Goal: Navigation & Orientation: Find specific page/section

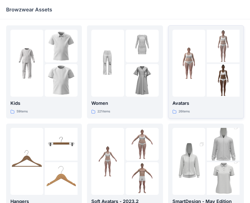
click at [188, 102] on p "Avatars" at bounding box center [205, 103] width 67 height 7
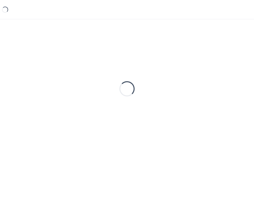
click at [188, 102] on div "Loading..." at bounding box center [127, 88] width 242 height 127
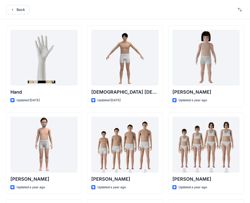
click at [11, 10] on icon "button" at bounding box center [12, 10] width 4 height 4
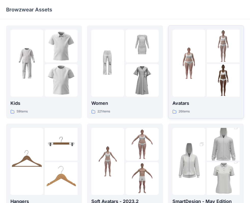
click at [184, 102] on p "Avatars" at bounding box center [205, 103] width 67 height 7
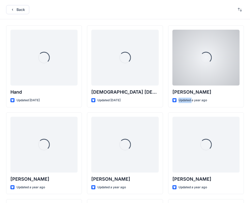
click at [184, 102] on p "Updated a year ago" at bounding box center [192, 100] width 28 height 5
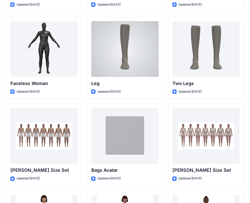
scroll to position [457, 0]
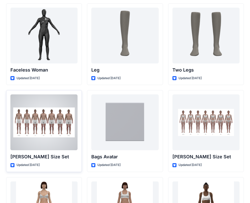
click at [57, 123] on div at bounding box center [43, 123] width 67 height 56
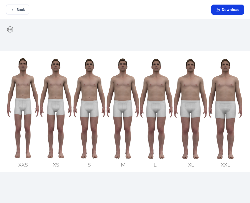
click at [224, 10] on button "Download" at bounding box center [227, 10] width 33 height 10
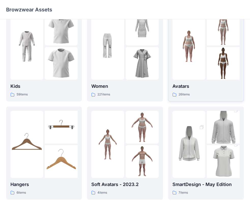
scroll to position [25, 0]
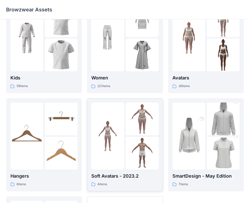
click at [125, 176] on p "Soft Avatars - 2023.2" at bounding box center [124, 176] width 67 height 7
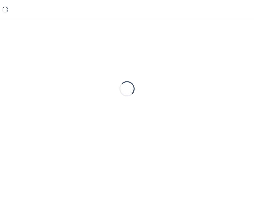
click at [125, 176] on div "Loading..." at bounding box center [127, 103] width 254 height 168
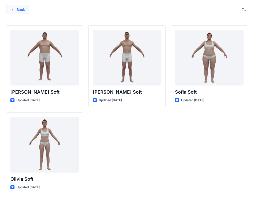
click at [26, 10] on button "Back" at bounding box center [17, 9] width 23 height 9
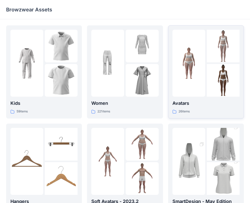
click at [181, 109] on p "26 items" at bounding box center [183, 111] width 11 height 5
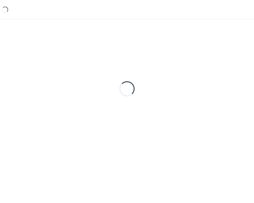
click at [181, 109] on div "Loading..." at bounding box center [127, 88] width 242 height 127
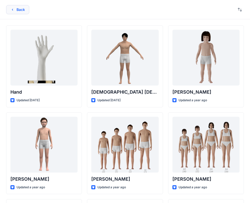
click at [21, 9] on button "Back" at bounding box center [17, 9] width 23 height 9
